Goal: Task Accomplishment & Management: Use online tool/utility

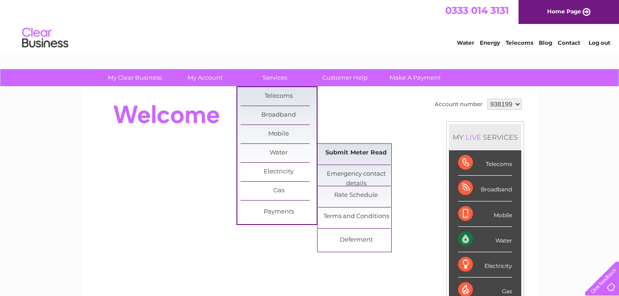
click at [342, 150] on link "Submit Meter Read" at bounding box center [356, 153] width 76 height 18
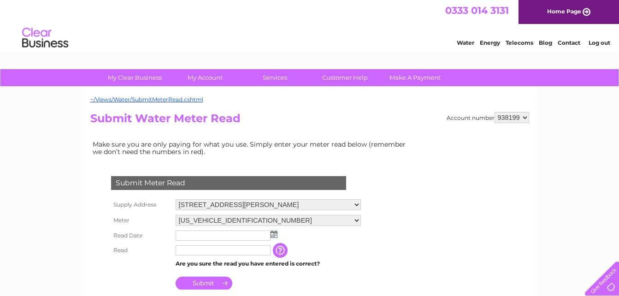
click at [274, 232] on img at bounding box center [274, 233] width 7 height 7
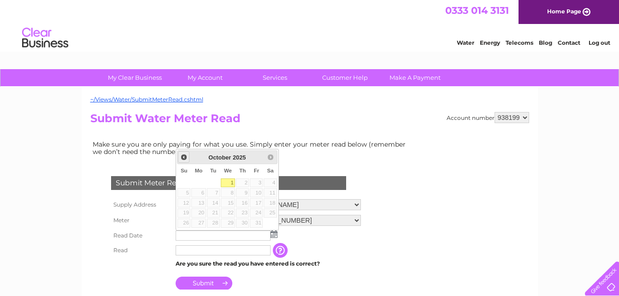
click at [184, 158] on span "Prev" at bounding box center [183, 156] width 7 height 7
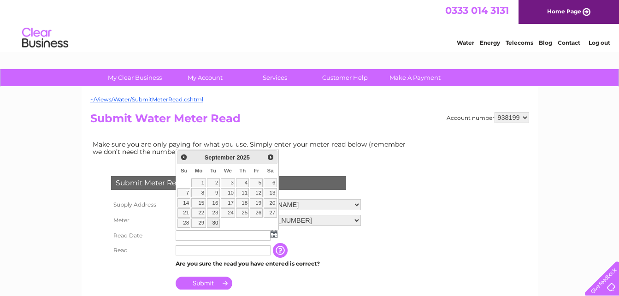
click at [215, 221] on link "30" at bounding box center [213, 222] width 13 height 9
type input "[DATE]"
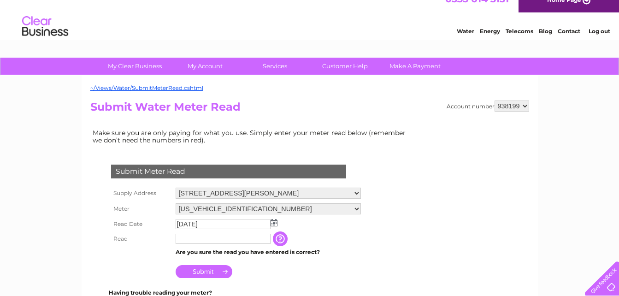
scroll to position [46, 0]
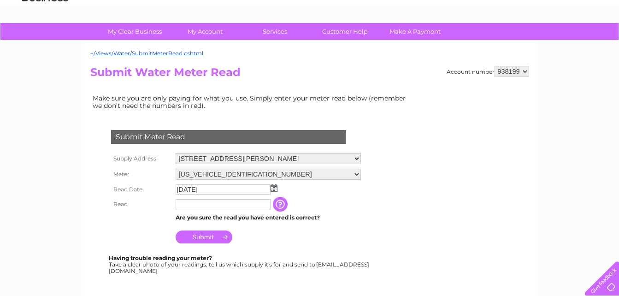
click at [200, 207] on input "text" at bounding box center [223, 204] width 95 height 10
click at [203, 239] on input "Submit" at bounding box center [204, 236] width 57 height 13
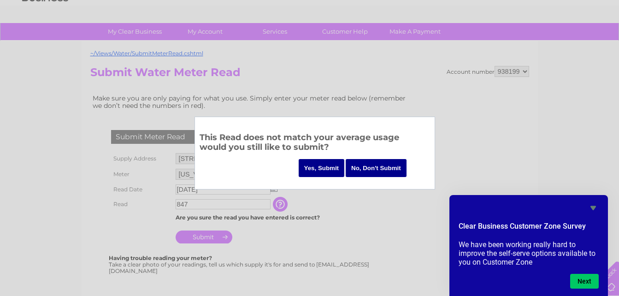
click at [357, 175] on input "No, Don't Submit" at bounding box center [376, 168] width 61 height 18
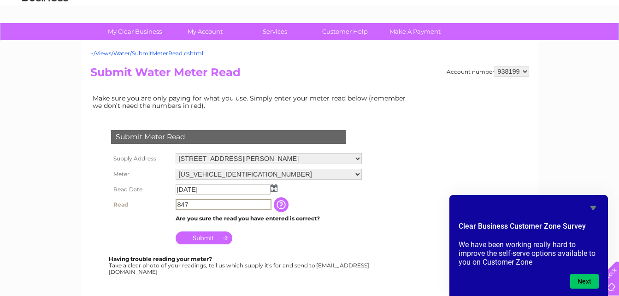
click at [192, 201] on input "847" at bounding box center [224, 204] width 96 height 11
type input "847"
click at [215, 233] on input "Submit" at bounding box center [204, 237] width 57 height 13
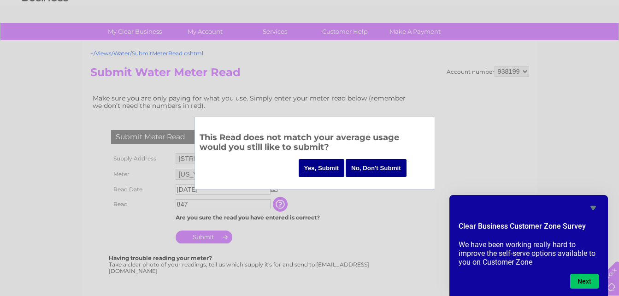
click at [320, 176] on input "Yes, Submit" at bounding box center [322, 168] width 46 height 18
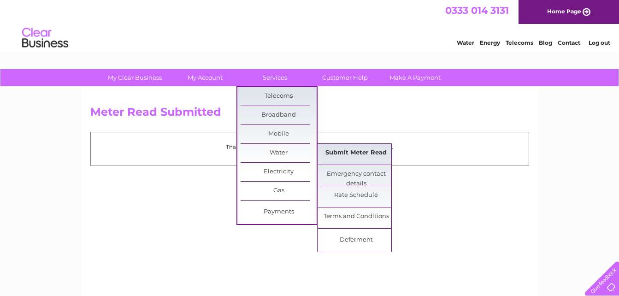
click at [331, 148] on link "Submit Meter Read" at bounding box center [356, 153] width 76 height 18
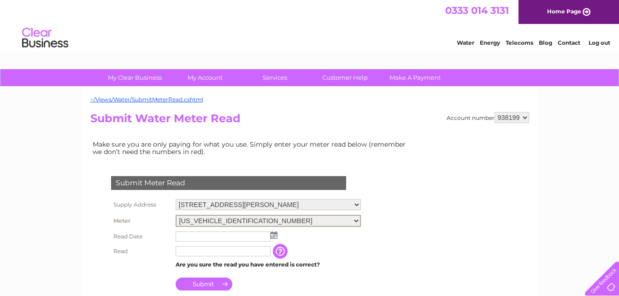
click at [262, 223] on select "06ELSTER15T128635 06ELSTER19T244090" at bounding box center [268, 221] width 185 height 12
select select "252672"
click at [176, 215] on select "06ELSTER15T128635 06ELSTER19T244090" at bounding box center [268, 221] width 185 height 12
click at [233, 234] on input "text" at bounding box center [223, 236] width 95 height 10
drag, startPoint x: 0, startPoint y: 0, endPoint x: 276, endPoint y: 235, distance: 361.9
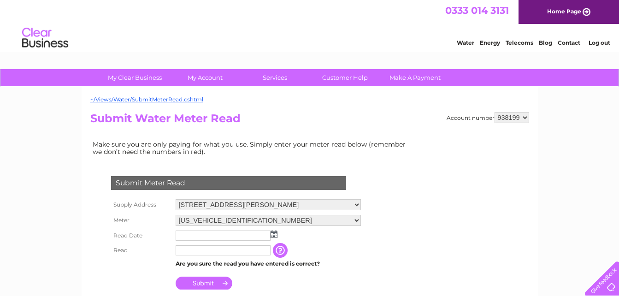
click at [276, 235] on img at bounding box center [274, 233] width 7 height 7
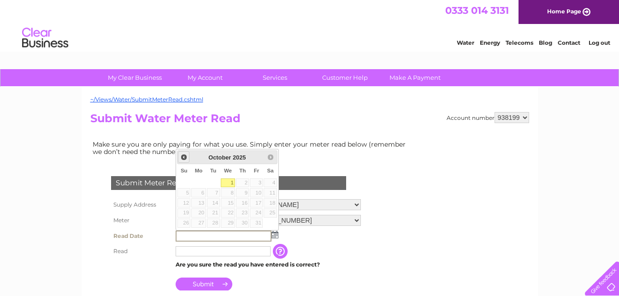
click at [182, 158] on span "Prev" at bounding box center [183, 156] width 7 height 7
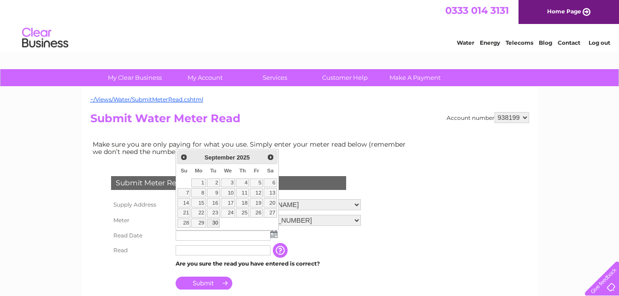
click at [217, 224] on link "30" at bounding box center [213, 222] width 13 height 9
type input "[DATE]"
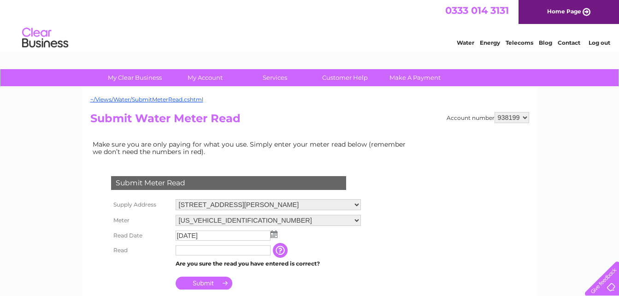
click at [216, 246] on input "text" at bounding box center [223, 250] width 95 height 10
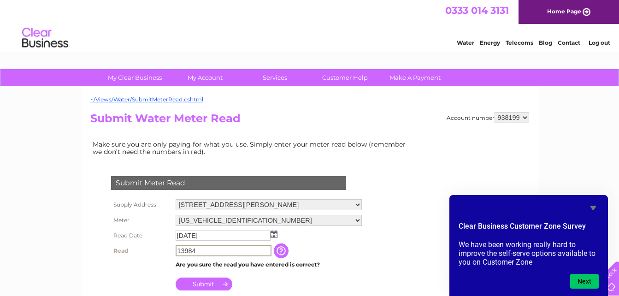
type input "13984"
click at [194, 282] on input "Submit" at bounding box center [204, 283] width 57 height 13
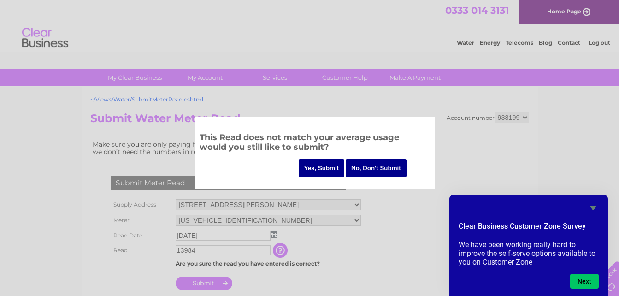
click at [314, 166] on input "Yes, Submit" at bounding box center [322, 168] width 46 height 18
